Goal: Check status: Check status

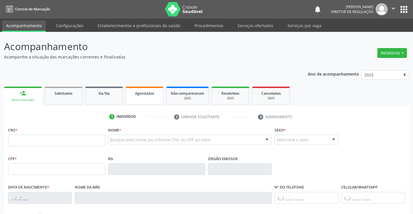
click at [146, 98] on link "Agendados" at bounding box center [145, 96] width 38 height 18
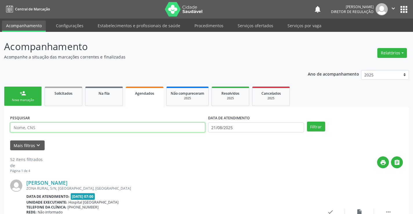
click at [139, 128] on input "text" at bounding box center [107, 128] width 195 height 10
type input "[PERSON_NAME]"
click at [307, 122] on button "Filtrar" at bounding box center [316, 127] width 18 height 10
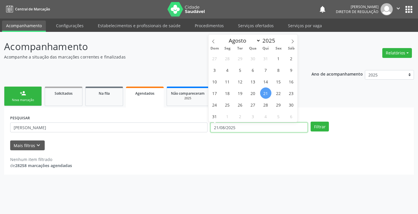
click at [246, 129] on input "21/08/2025" at bounding box center [258, 128] width 97 height 10
click at [320, 124] on button "Filtrar" at bounding box center [319, 127] width 18 height 10
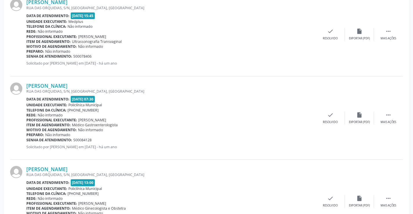
scroll to position [304, 0]
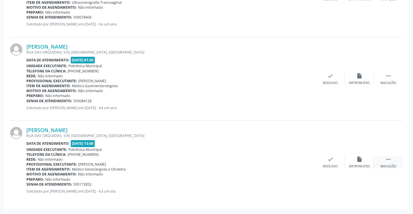
click at [391, 159] on icon "" at bounding box center [388, 159] width 6 height 6
click at [274, 164] on div "print Imprimir" at bounding box center [272, 162] width 29 height 12
